Goal: Task Accomplishment & Management: Complete application form

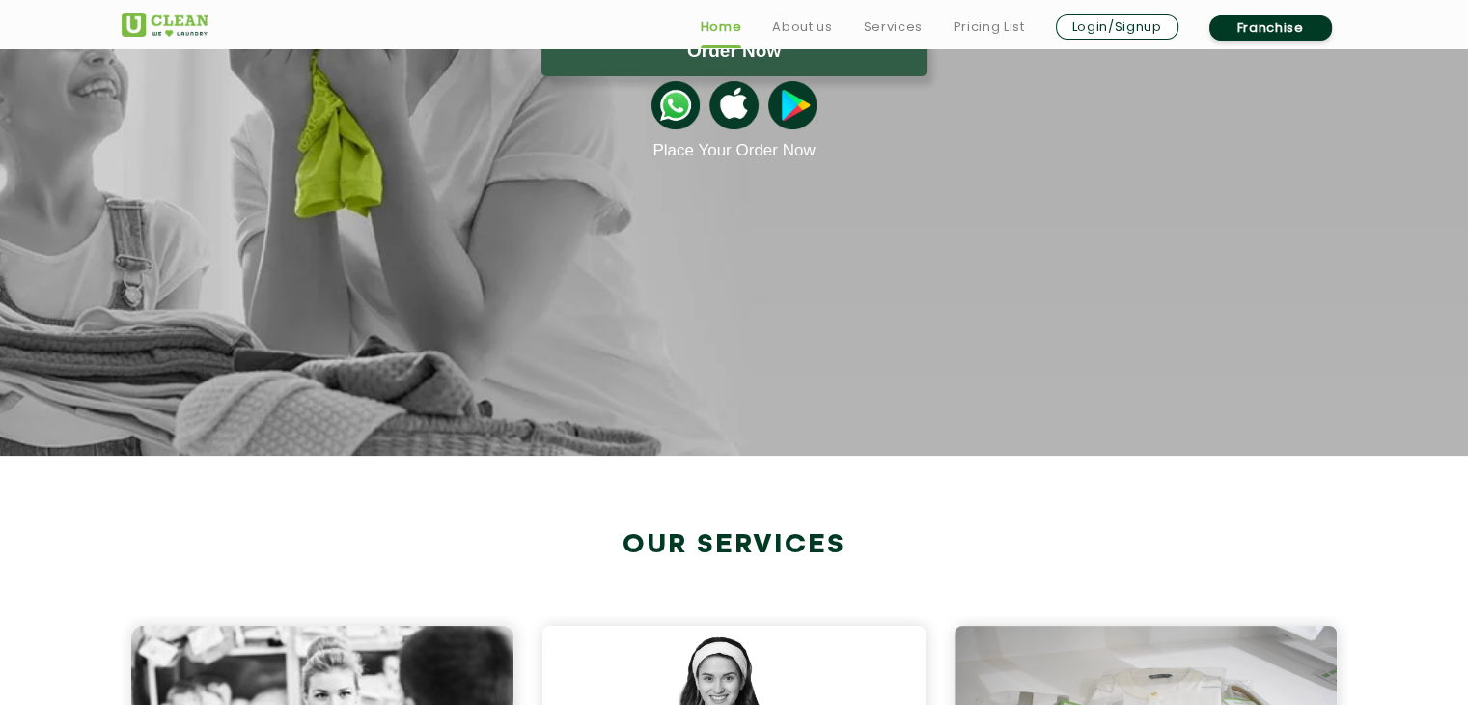
scroll to position [290, 0]
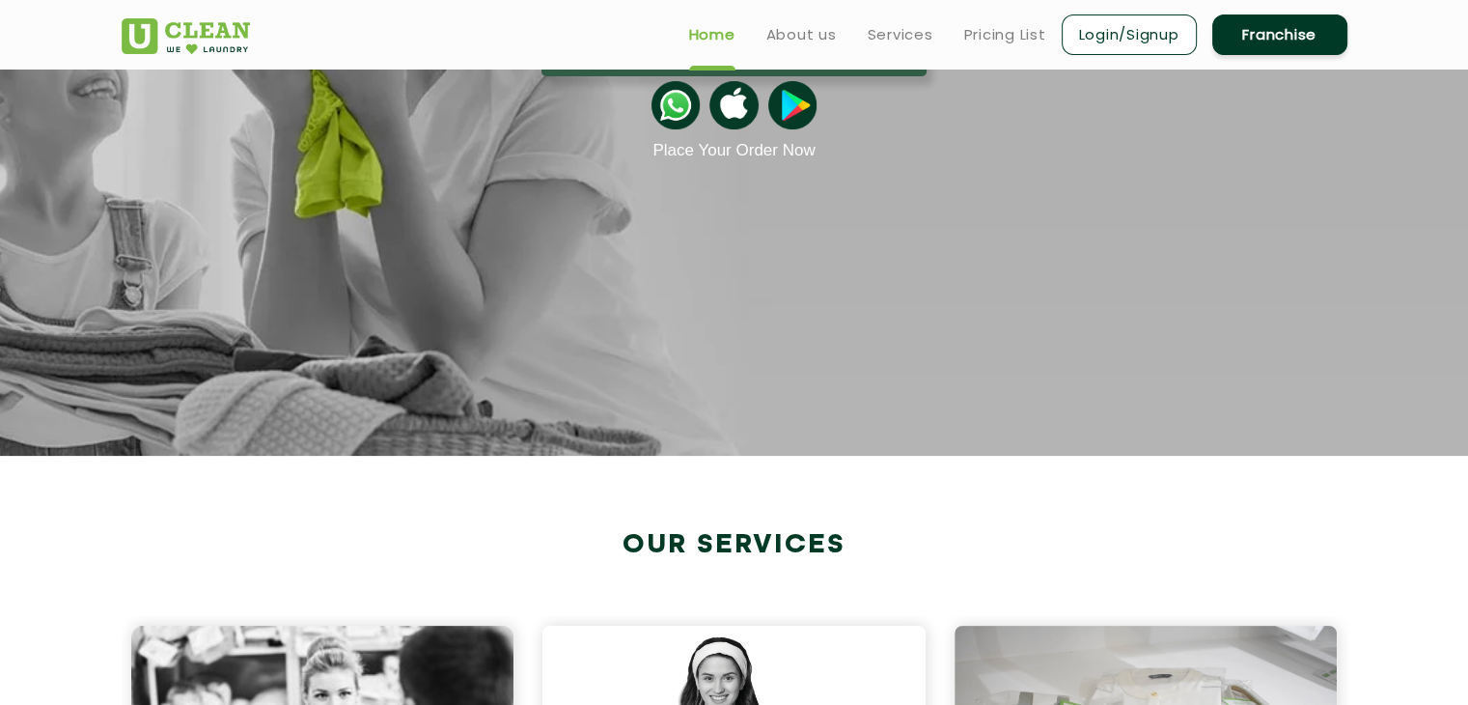
click at [1270, 35] on link "Franchise" at bounding box center [1279, 34] width 135 height 41
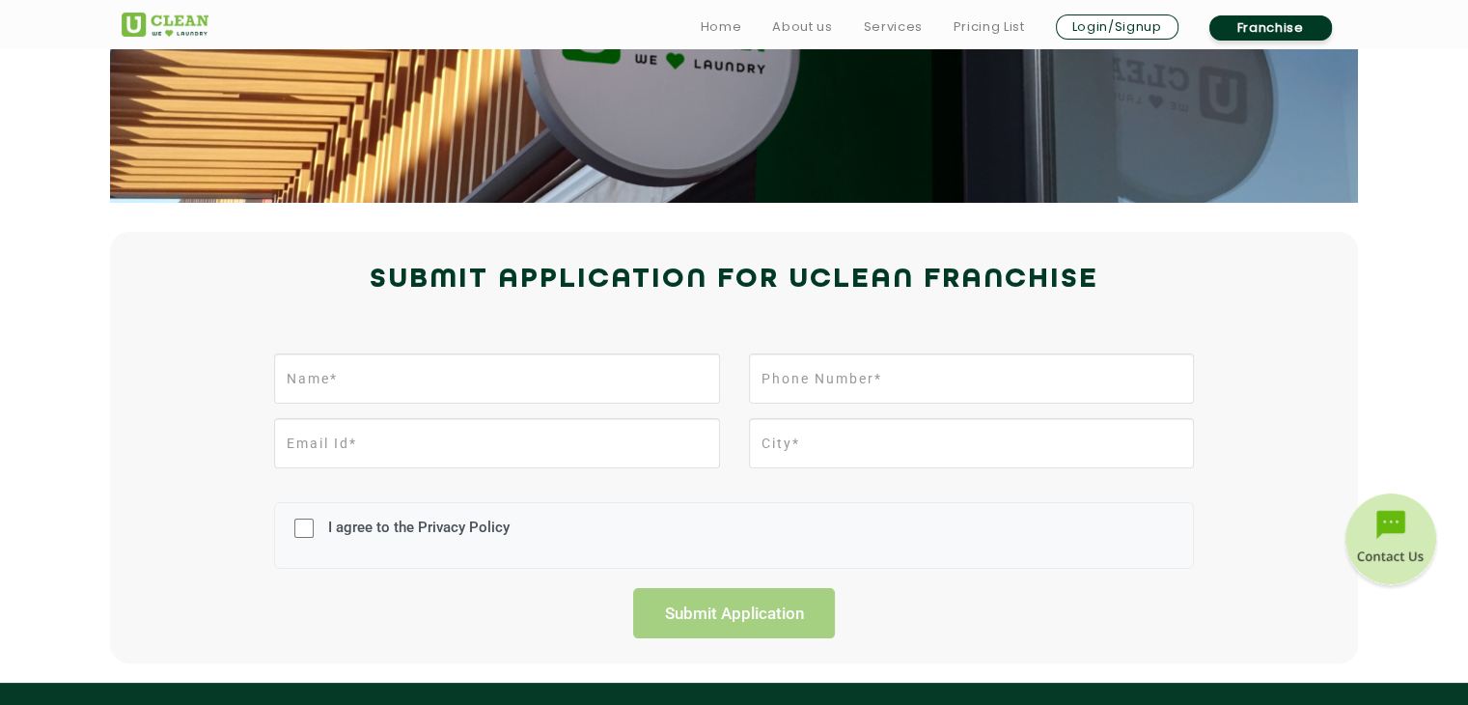
scroll to position [353, 0]
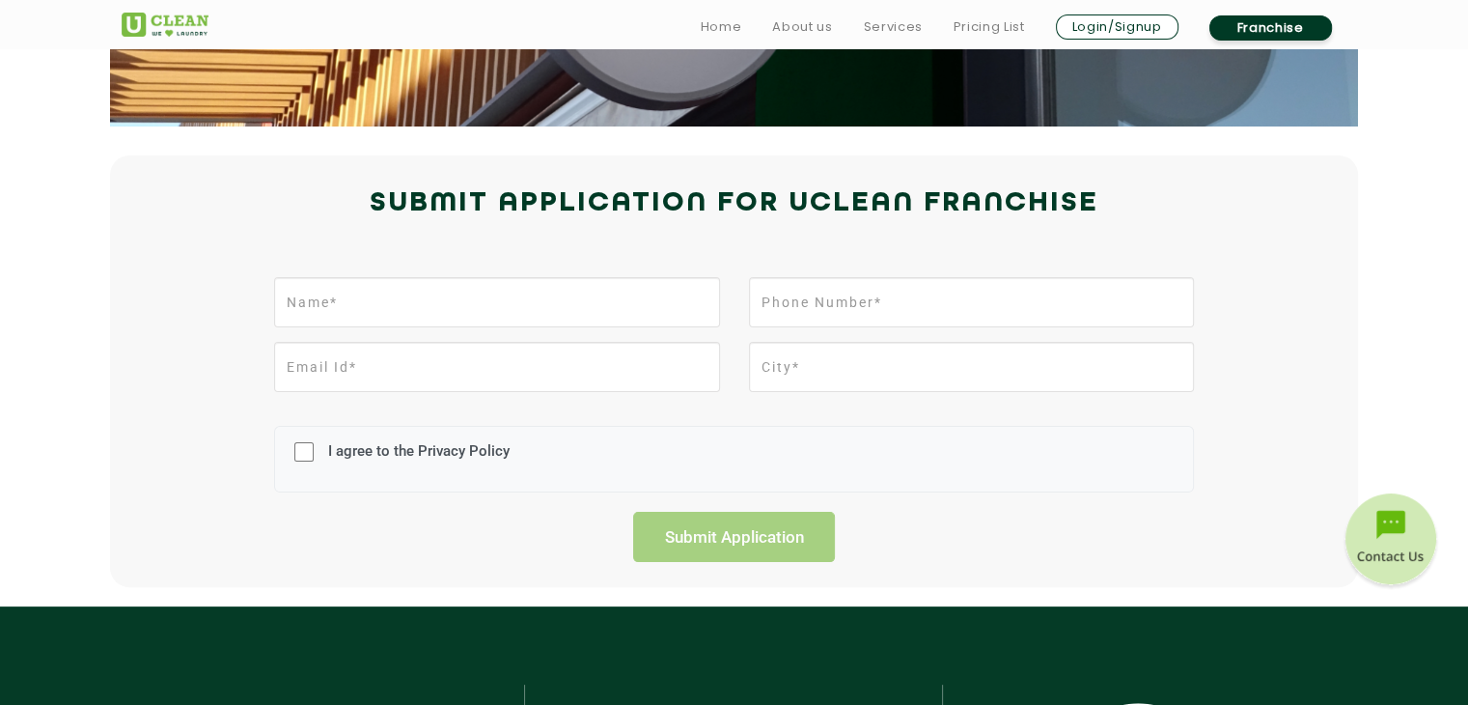
click at [527, 326] on div at bounding box center [497, 309] width 474 height 65
click at [559, 283] on input "text" at bounding box center [496, 302] width 445 height 50
type input "[PERSON_NAME]"
type input "07906017024"
type input "[EMAIL_ADDRESS][DOMAIN_NAME]"
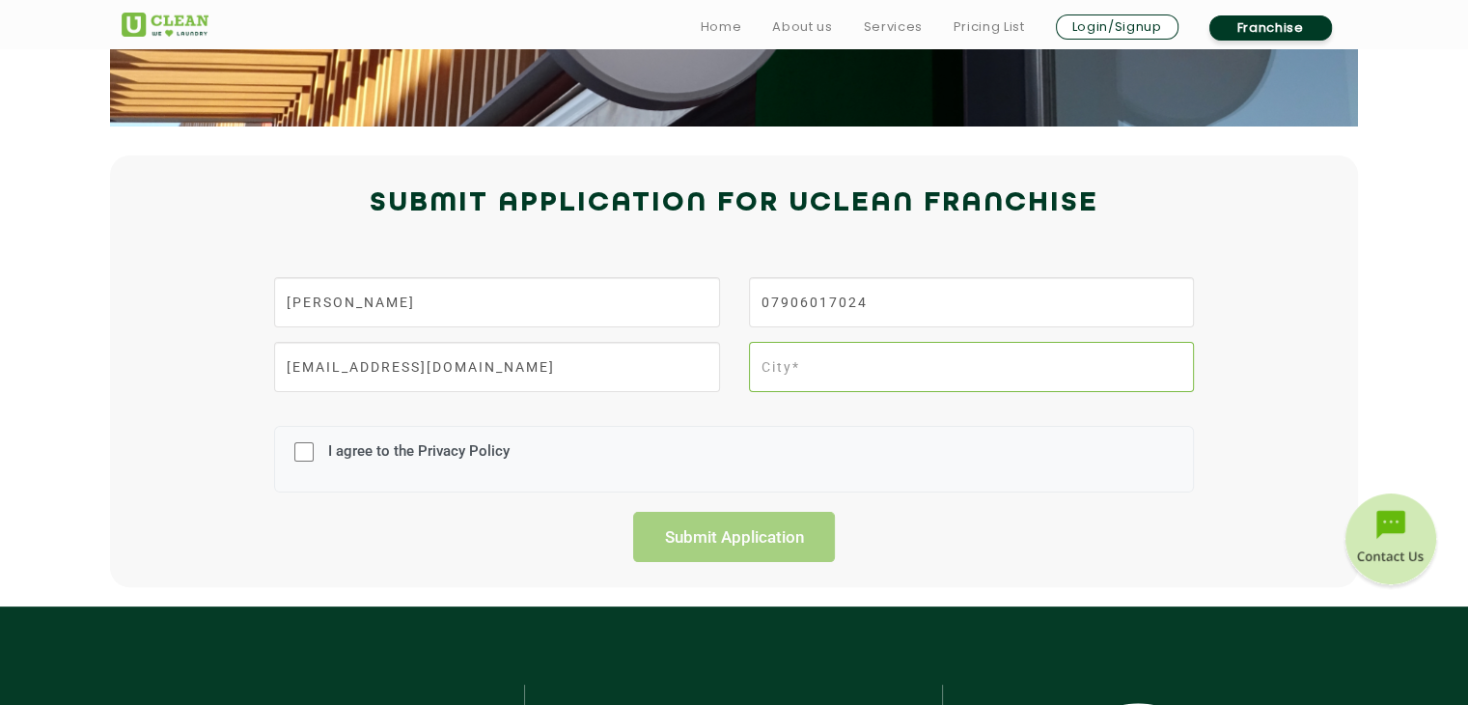
type input "[GEOGRAPHIC_DATA]"
click at [303, 453] on input "I agree to the Privacy Policy" at bounding box center [303, 452] width 19 height 50
checkbox input "true"
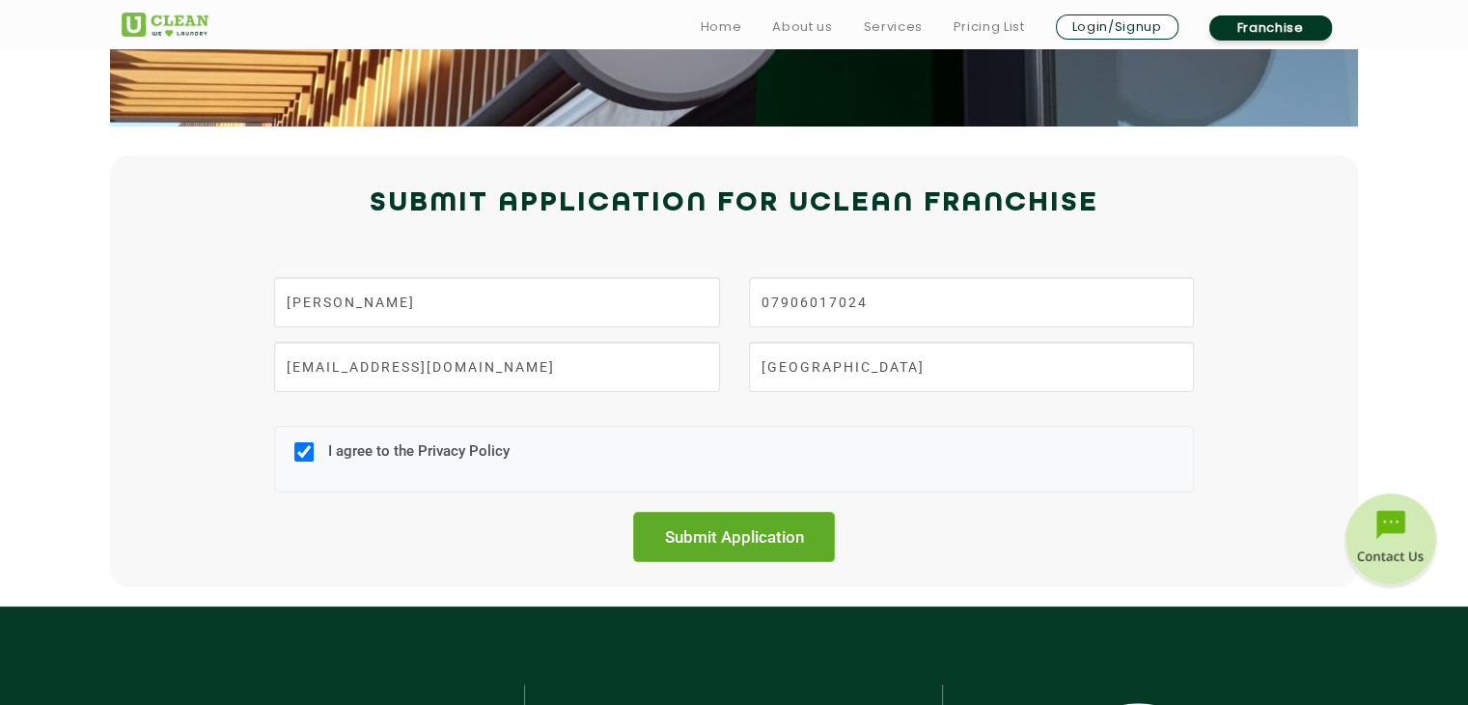
click at [679, 520] on input "Submit Application" at bounding box center [734, 537] width 203 height 50
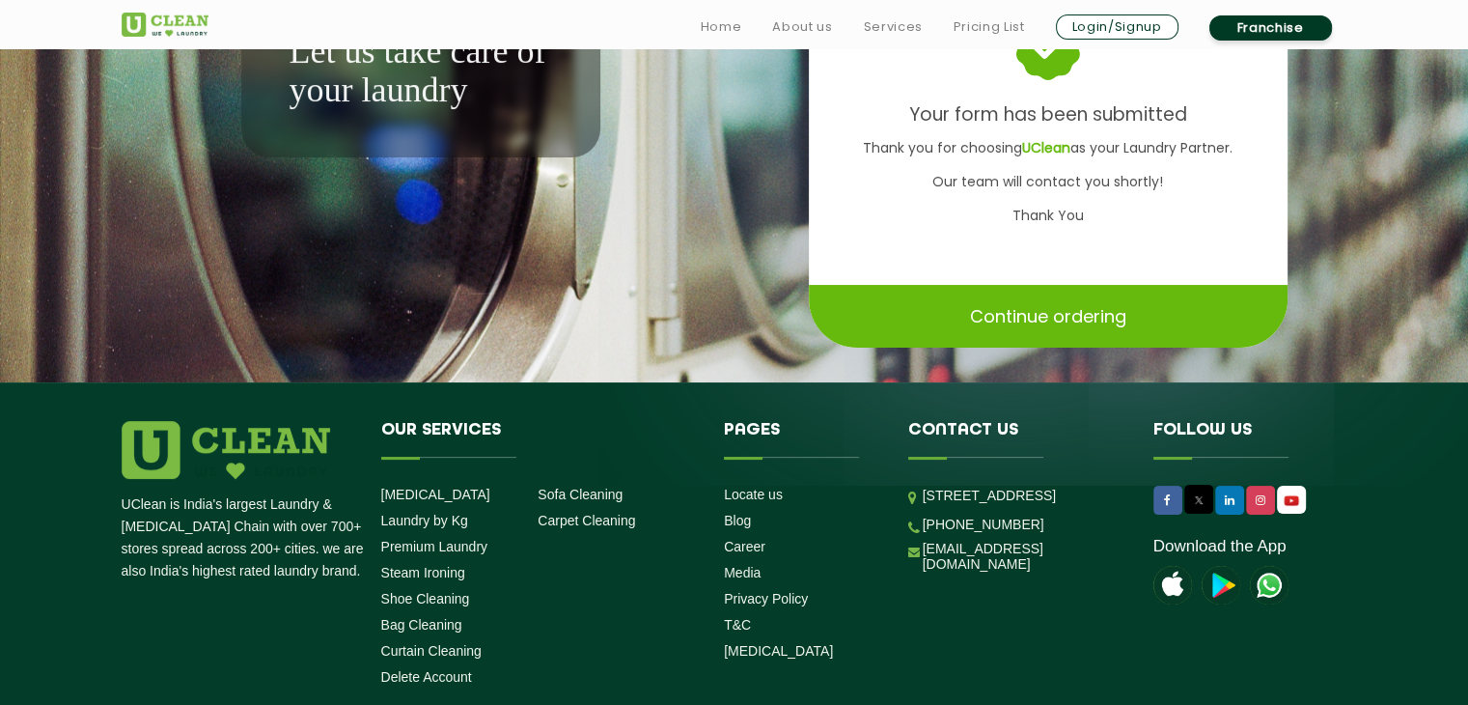
scroll to position [255, 0]
